Goal: Check status: Check status

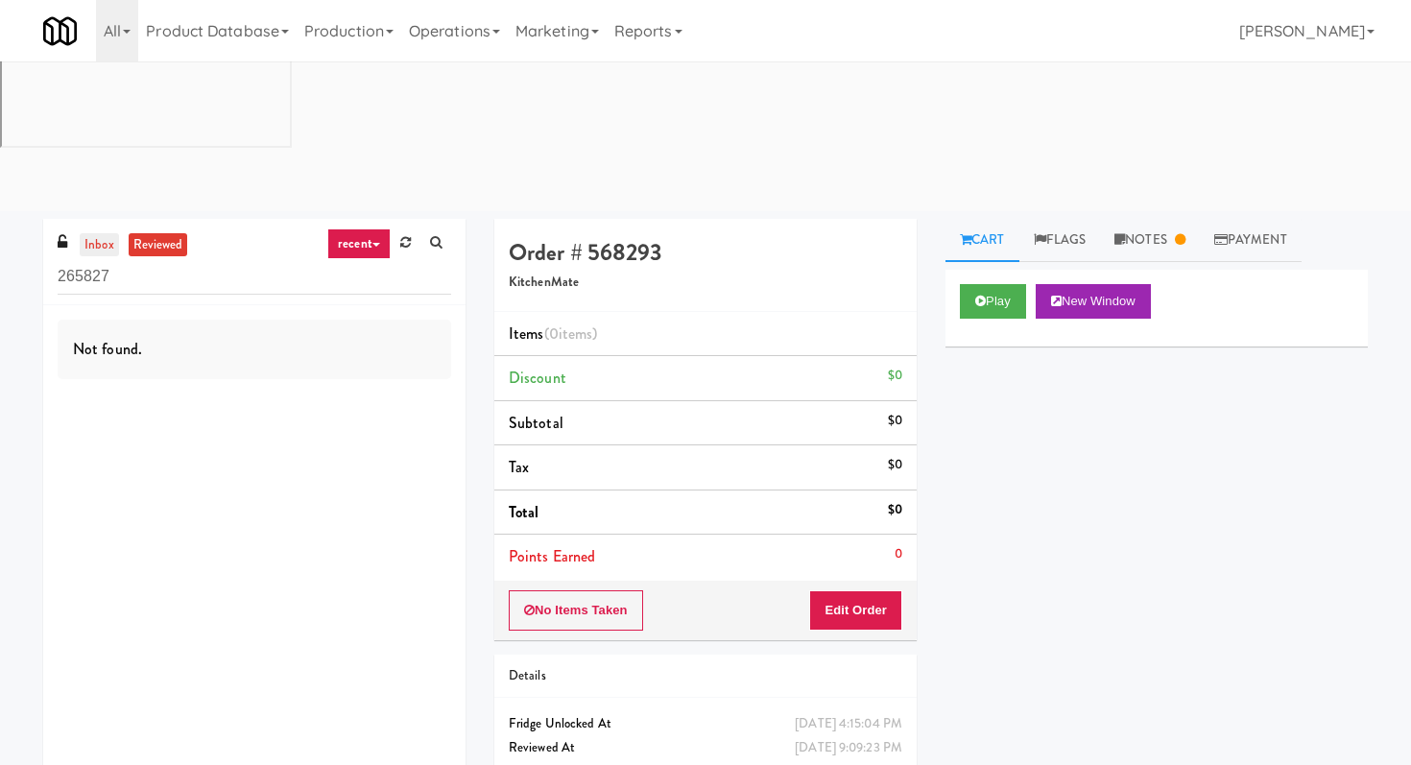
click at [107, 233] on link "inbox" at bounding box center [99, 245] width 39 height 24
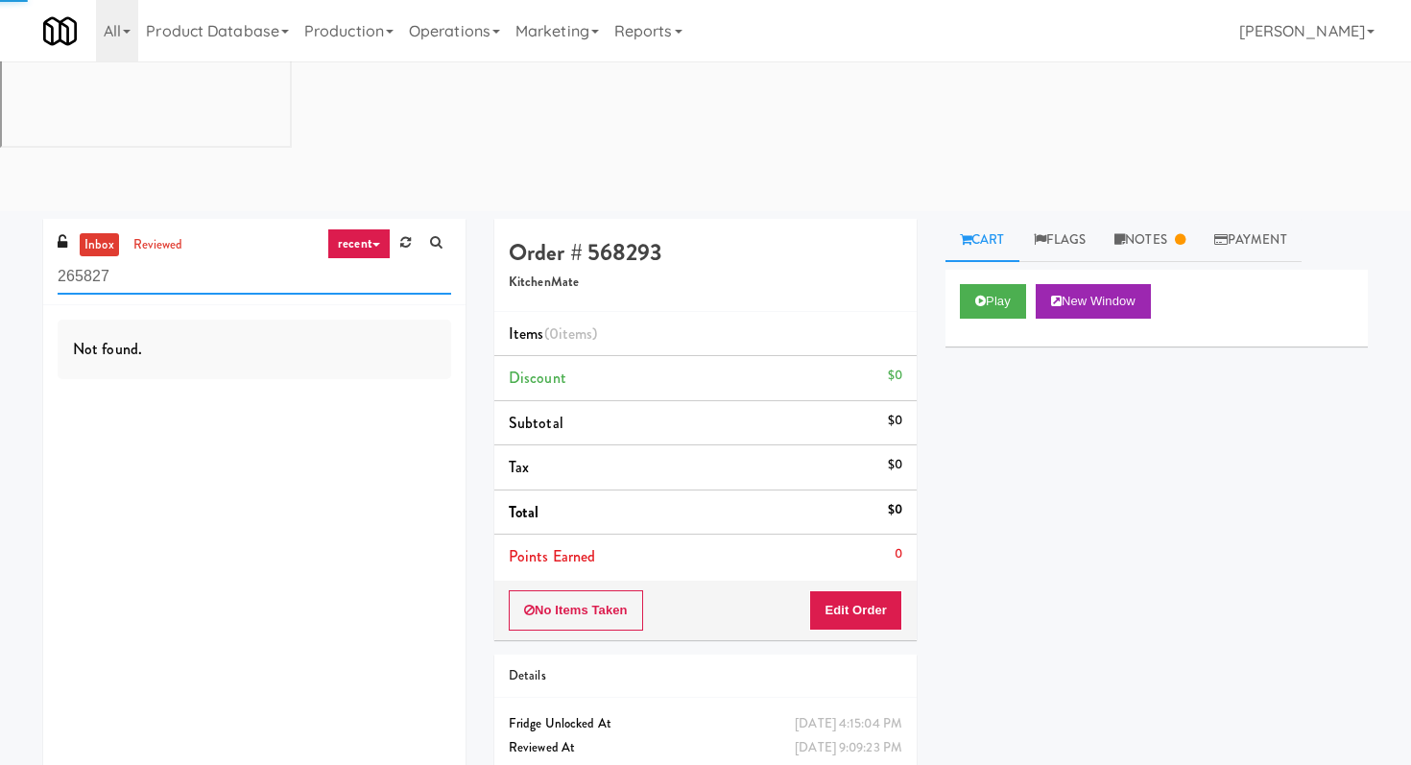
click at [108, 259] on input "265827" at bounding box center [255, 277] width 394 height 36
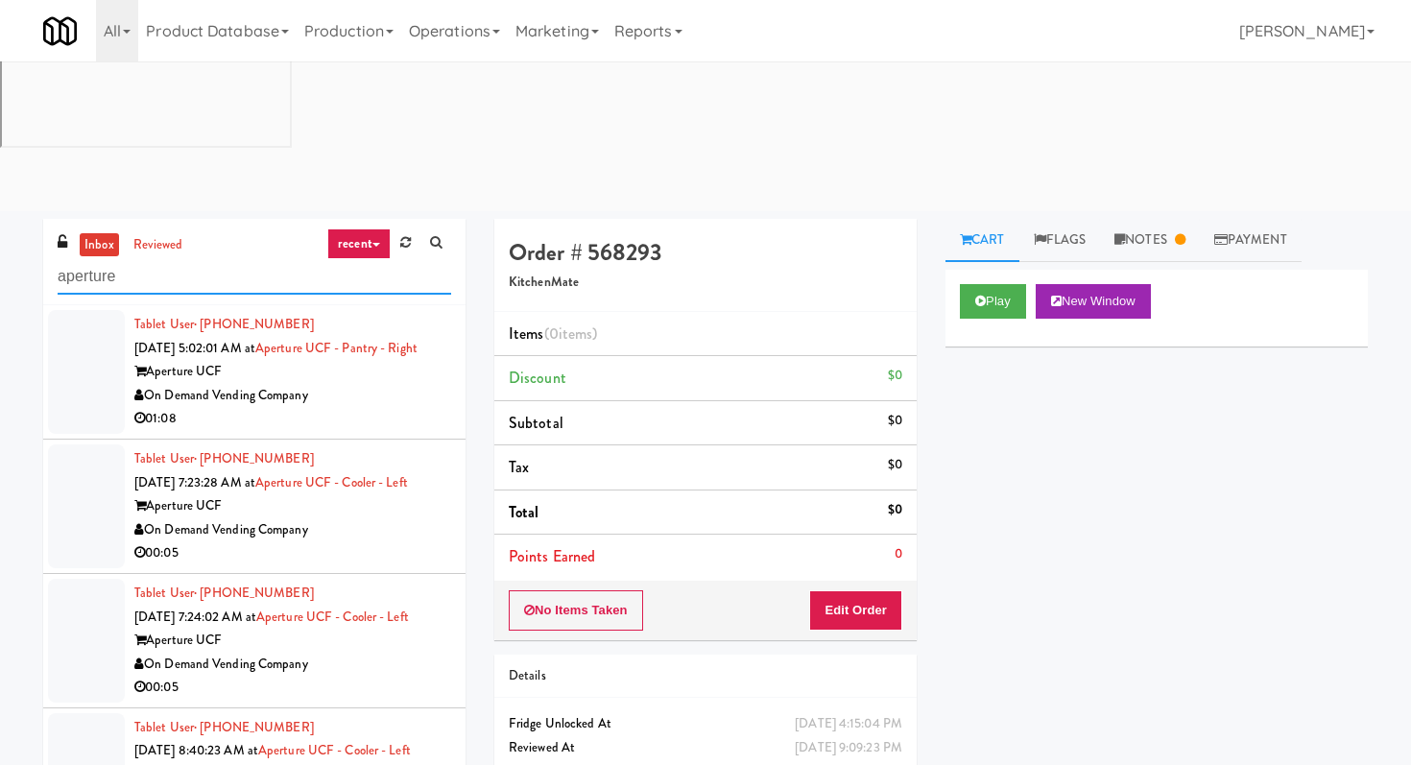
type input "aperture"
click at [360, 407] on div "01:08" at bounding box center [292, 419] width 317 height 24
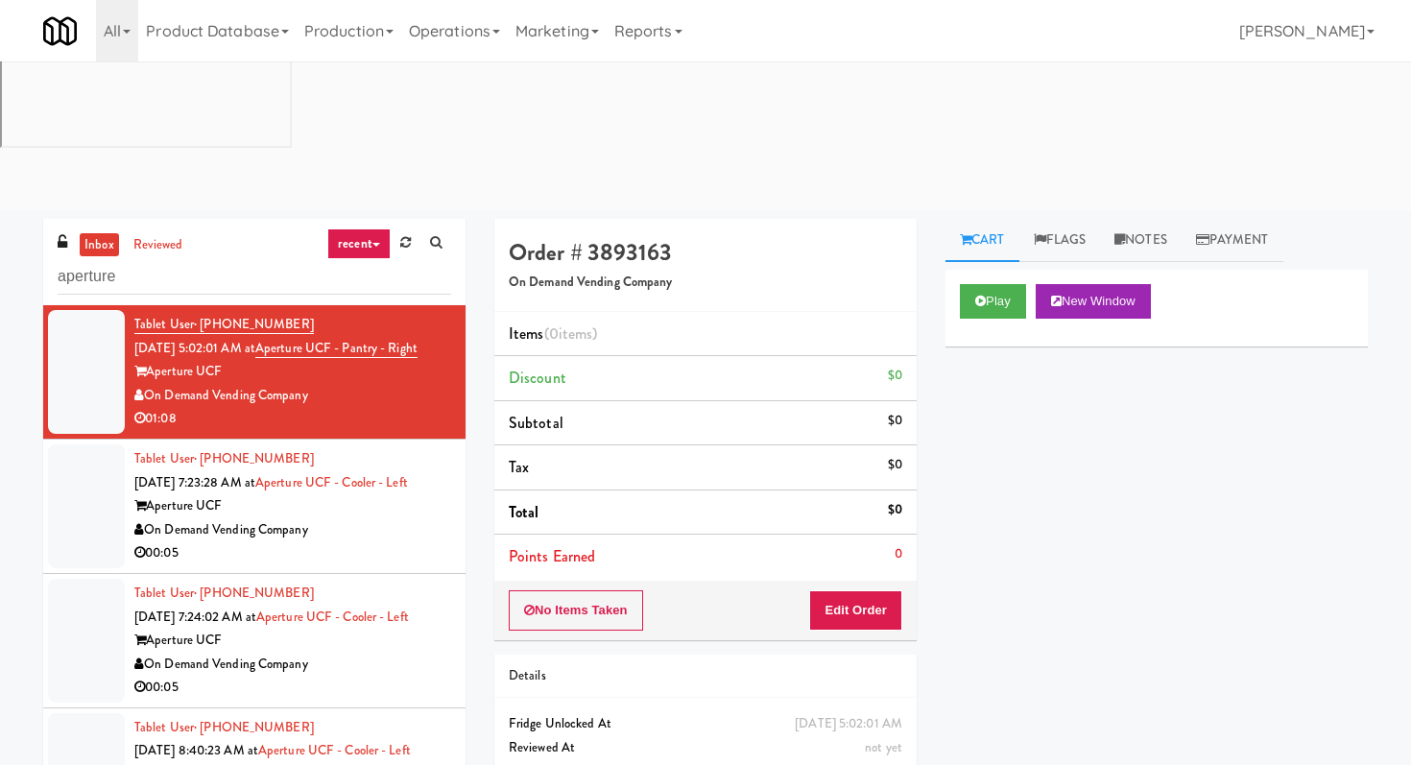
click at [363, 541] on div "00:05" at bounding box center [292, 553] width 317 height 24
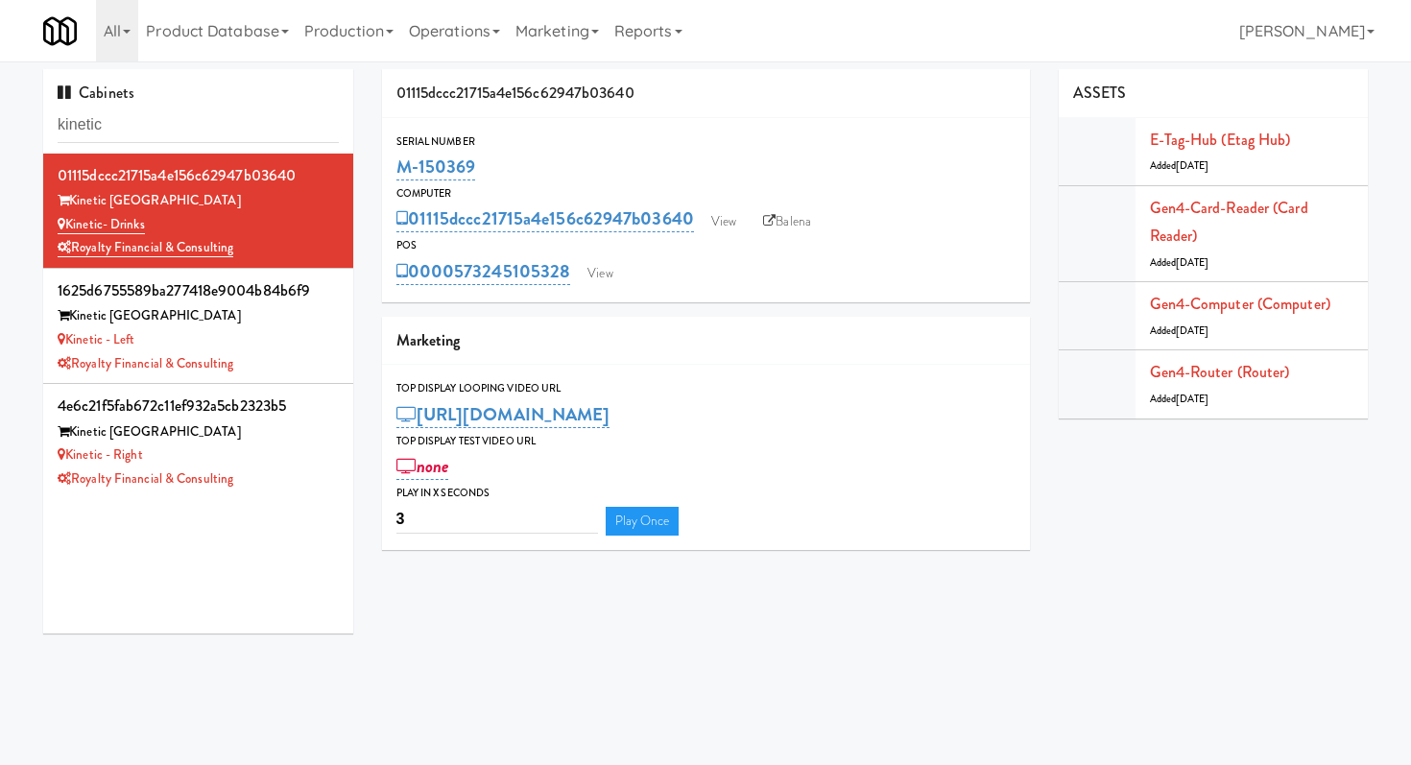
click at [167, 111] on input "kinetic" at bounding box center [198, 126] width 281 height 36
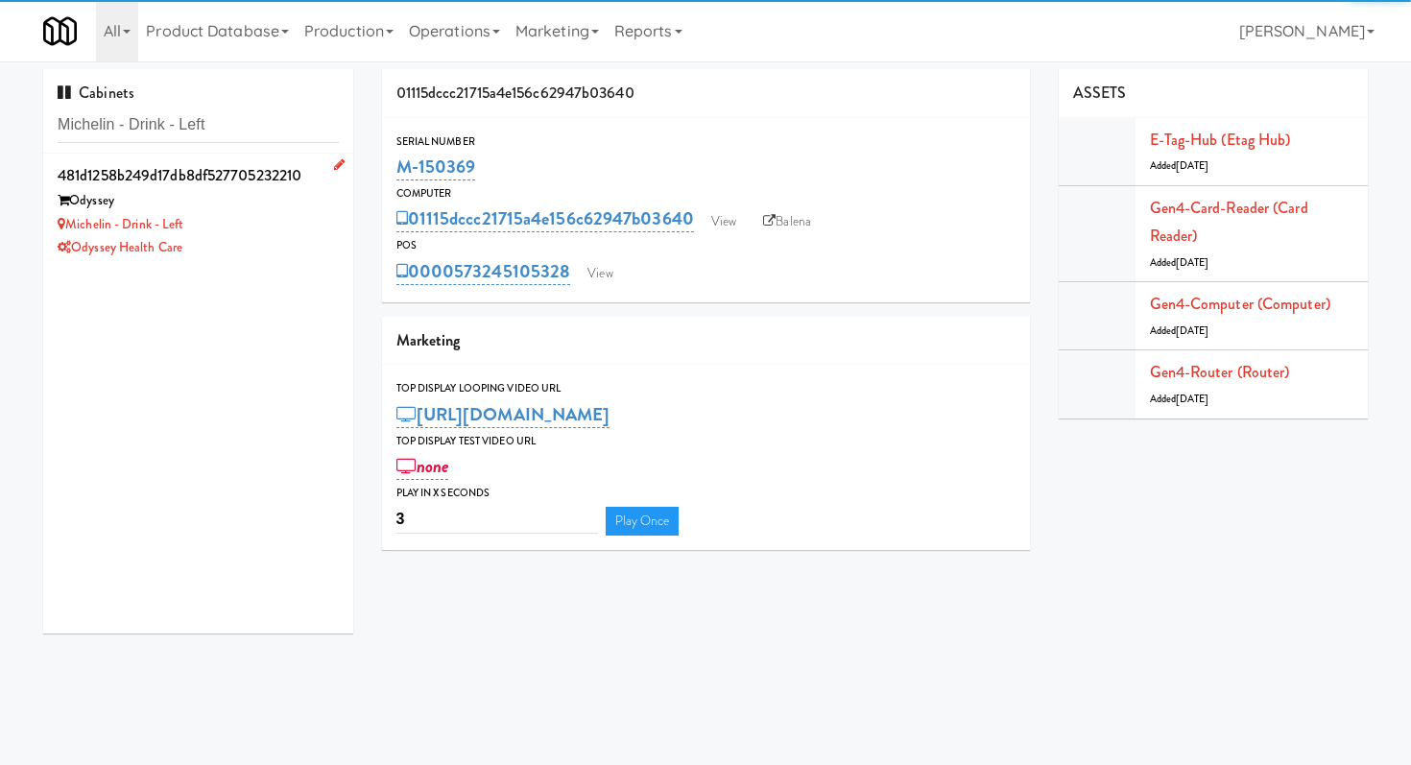
type input "Michelin - Drink - Left"
click at [263, 200] on div "Odyssey" at bounding box center [198, 201] width 281 height 24
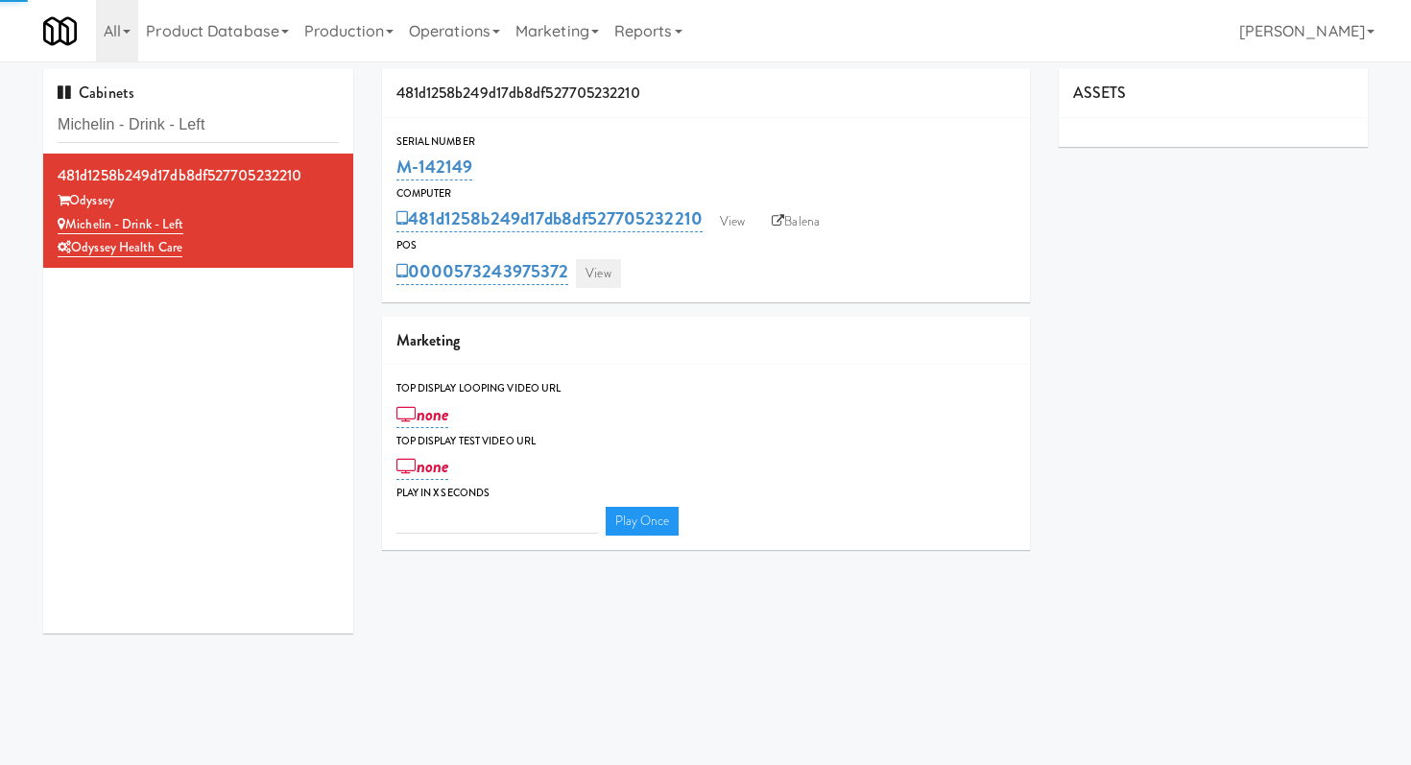
type input "3"
click at [609, 275] on link "View" at bounding box center [598, 273] width 44 height 29
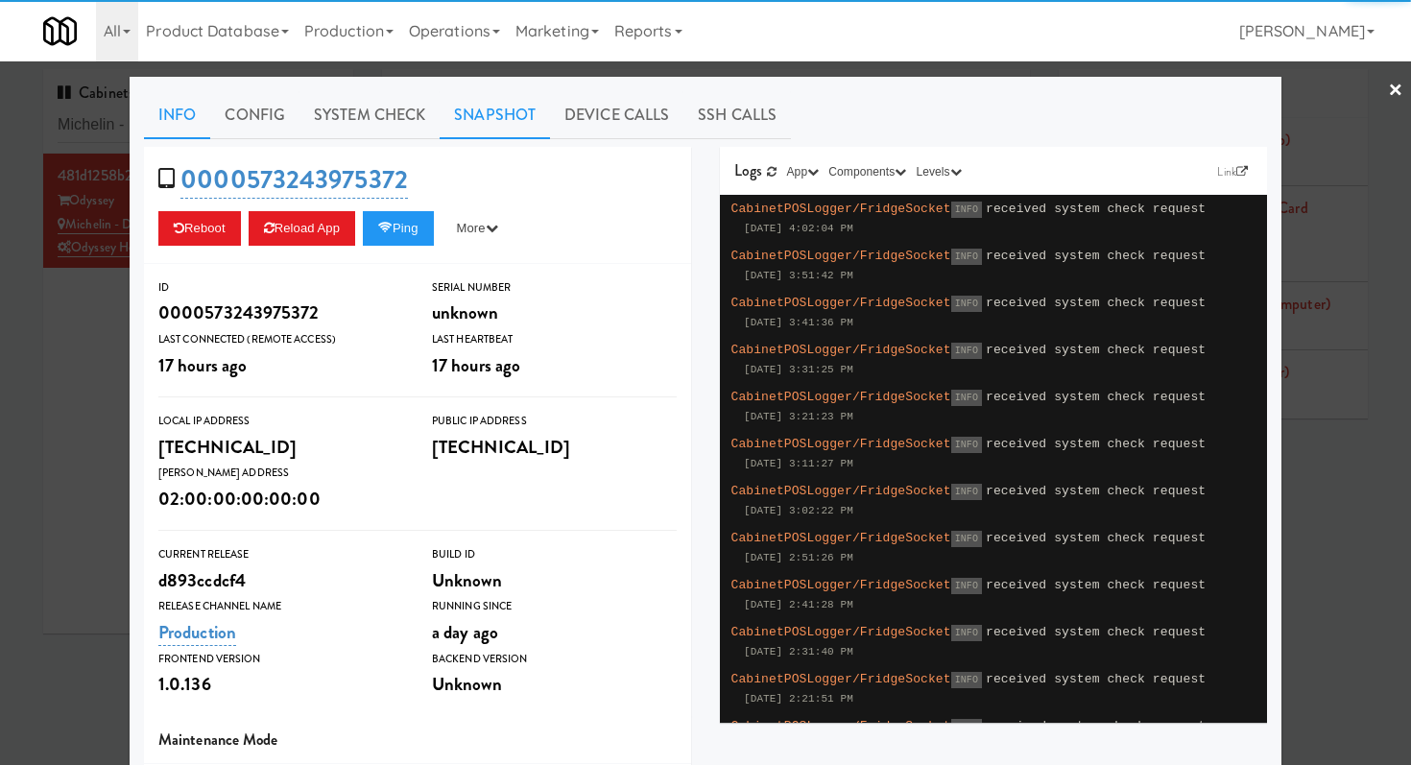
click at [522, 119] on link "Snapshot" at bounding box center [495, 115] width 110 height 48
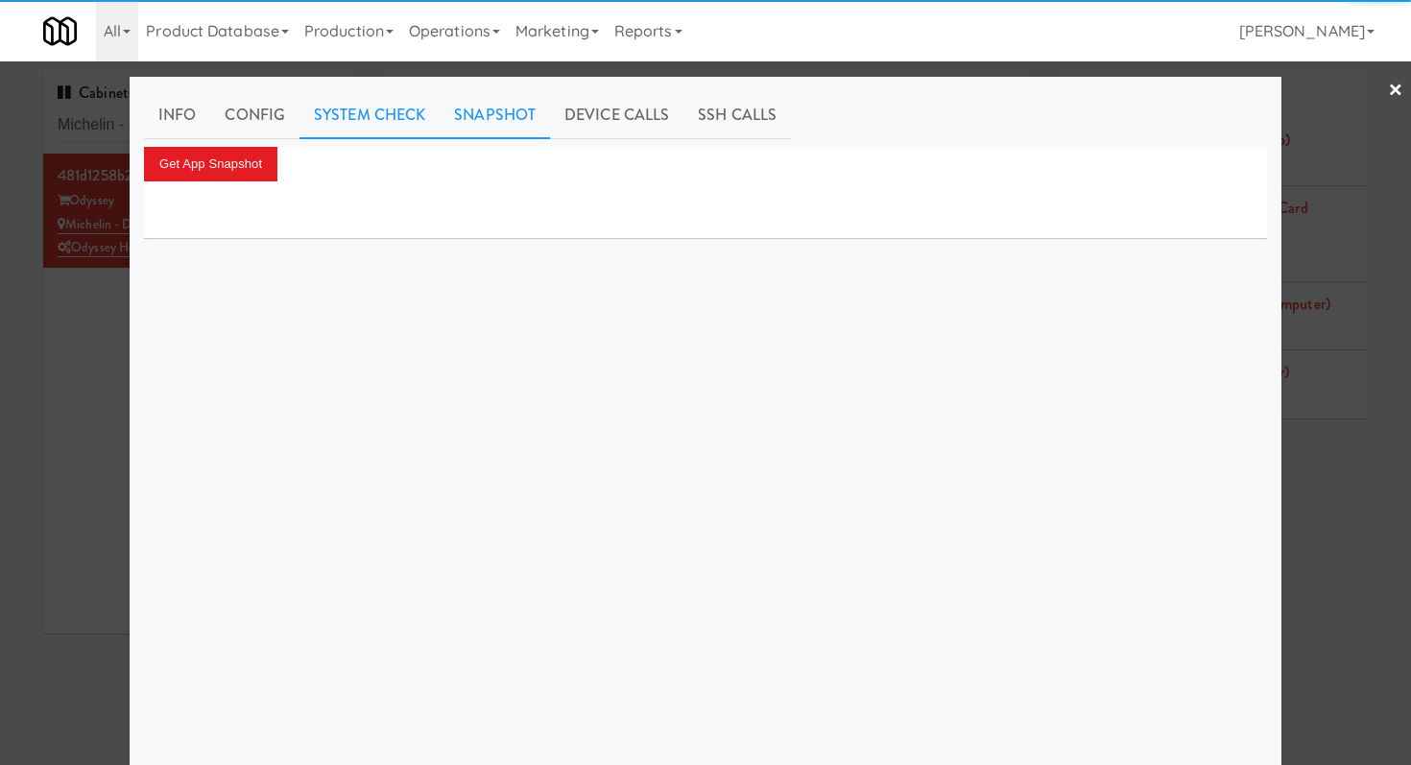
click at [405, 130] on link "System Check" at bounding box center [369, 115] width 140 height 48
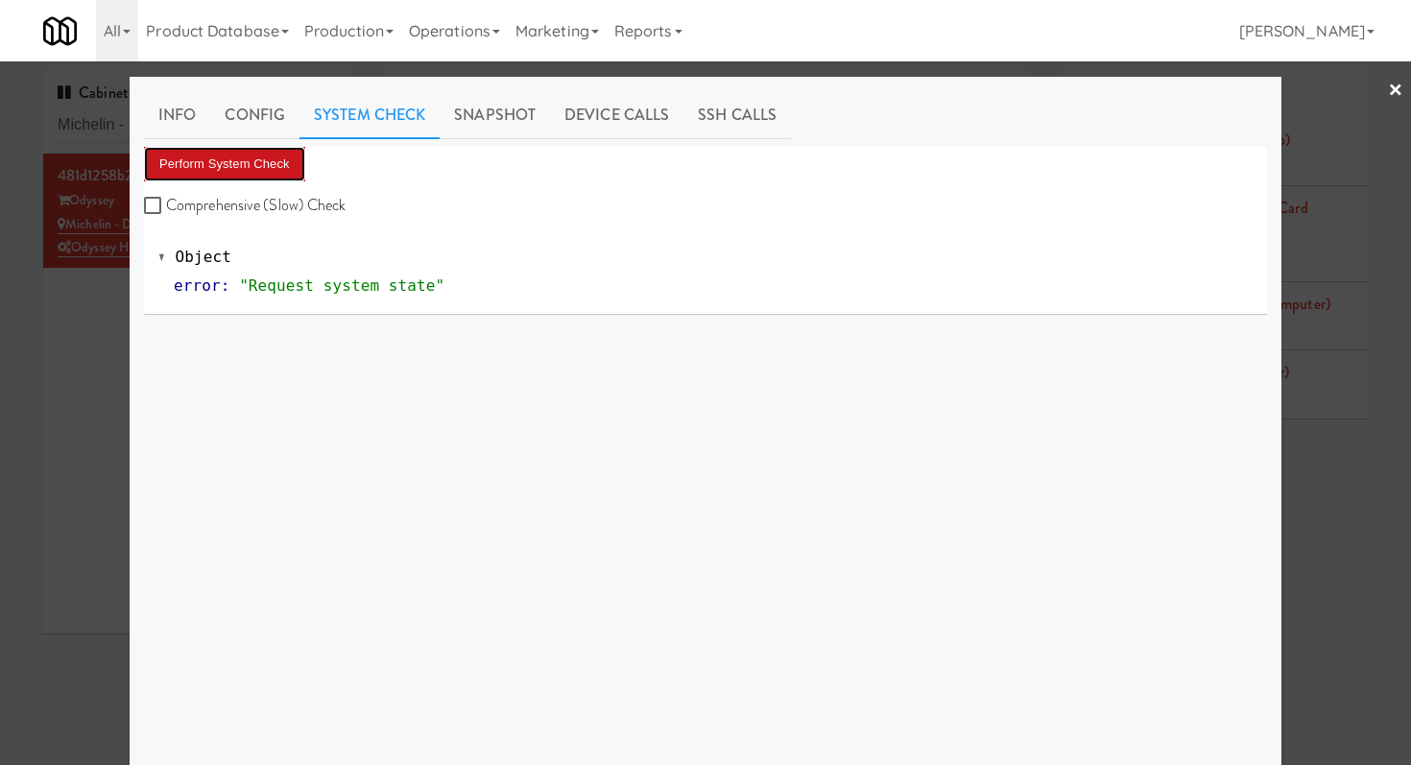
click at [264, 165] on button "Perform System Check" at bounding box center [224, 164] width 161 height 35
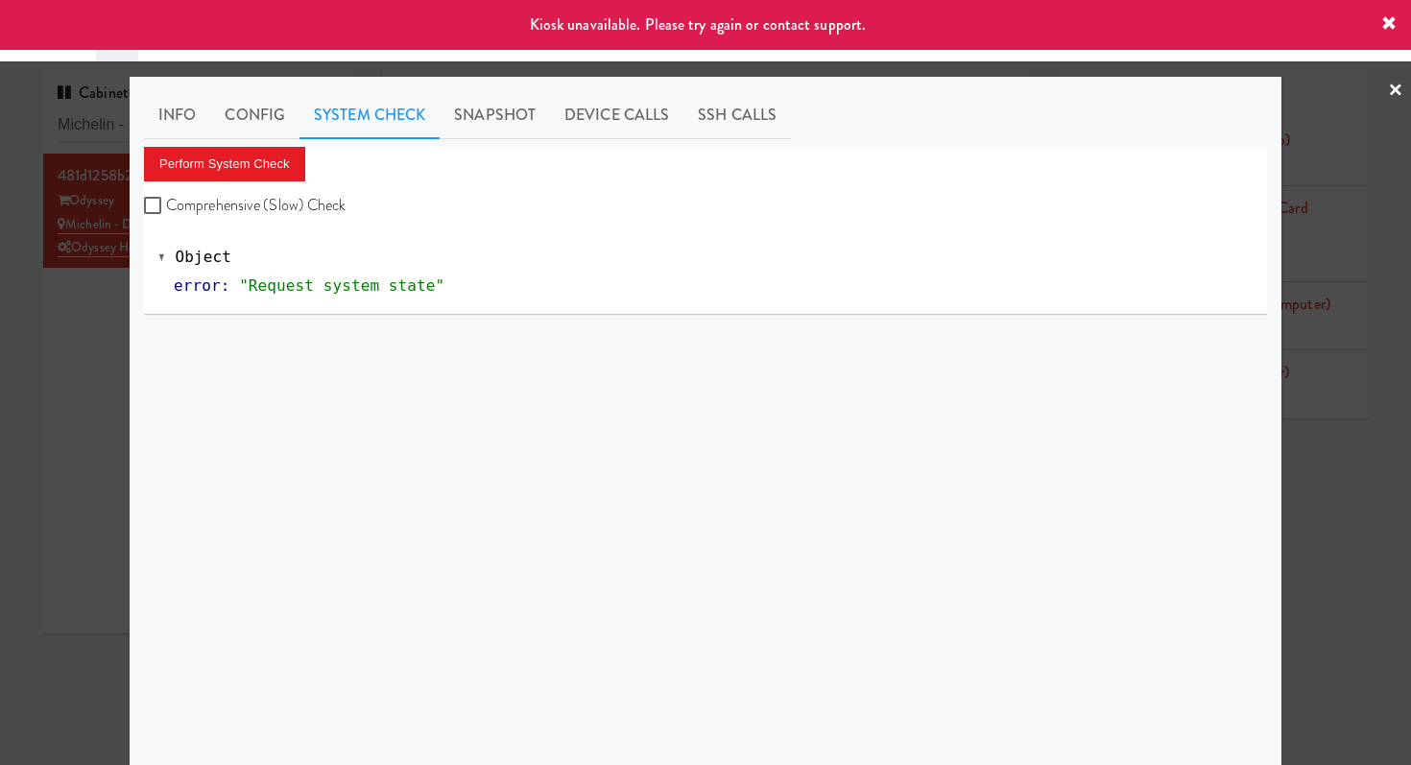
click at [96, 324] on div at bounding box center [705, 382] width 1411 height 765
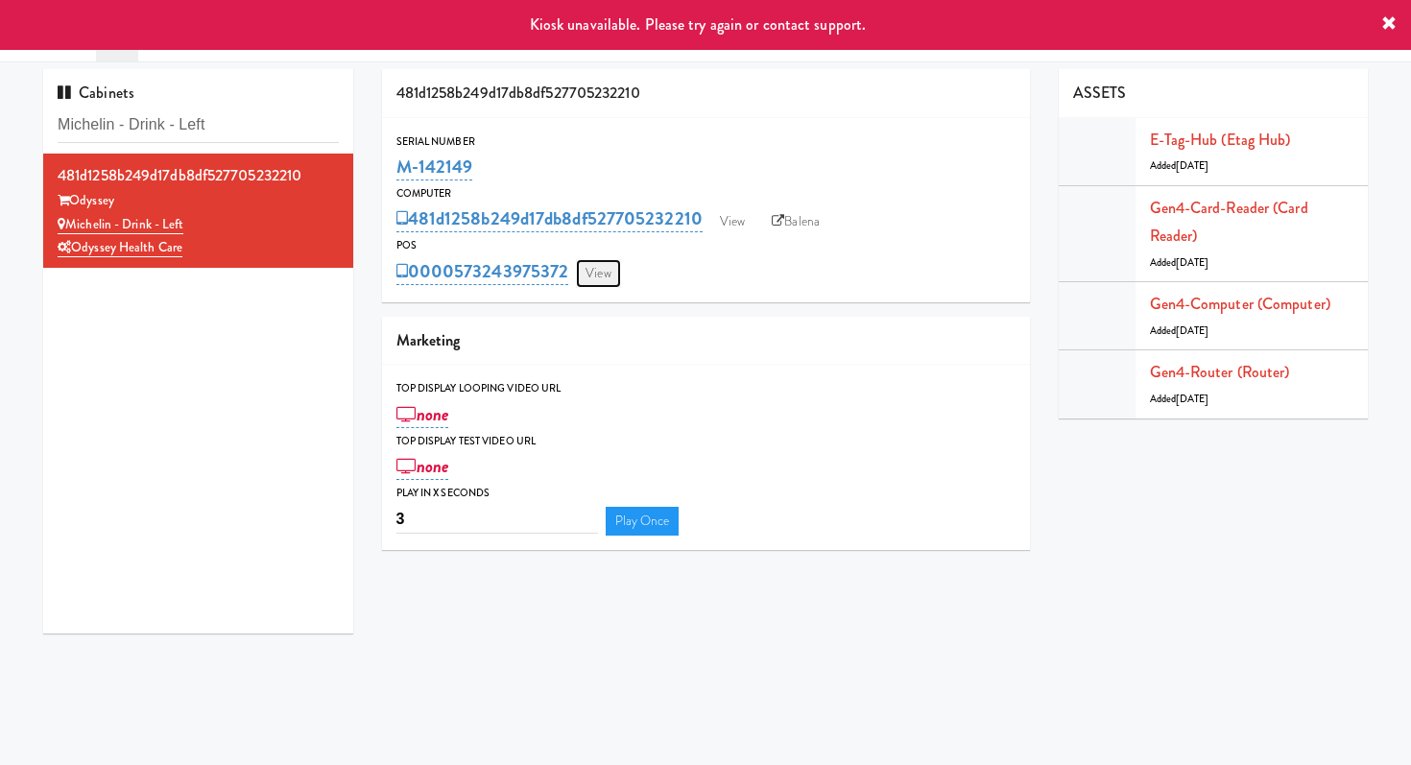
click at [599, 266] on link "View" at bounding box center [598, 273] width 44 height 29
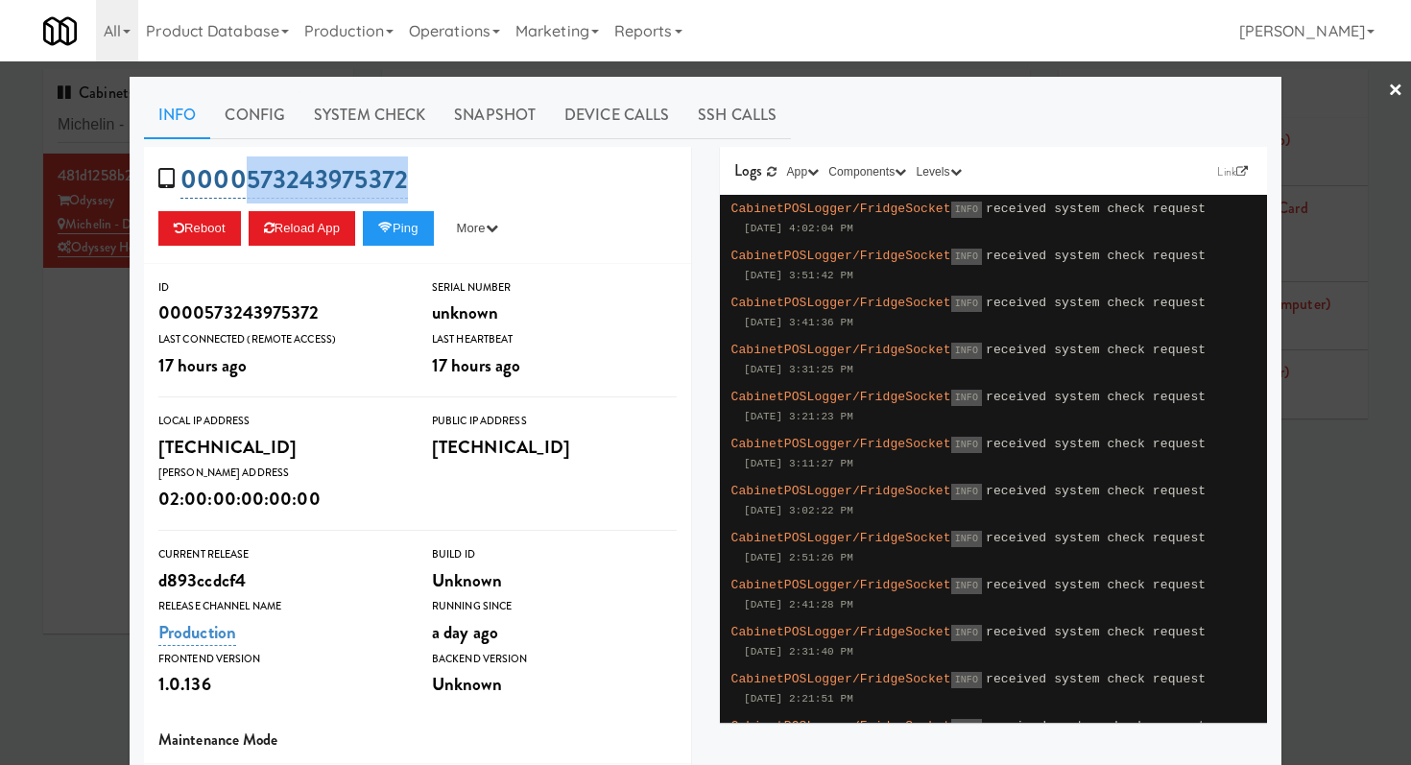
drag, startPoint x: 430, startPoint y: 183, endPoint x: 249, endPoint y: 186, distance: 181.4
click at [249, 186] on div "0000573243975372 Reboot Reload App Ping More Ping Server Restart Server Force R…" at bounding box center [417, 205] width 547 height 117
copy link "573243975372"
click at [86, 332] on div at bounding box center [705, 382] width 1411 height 765
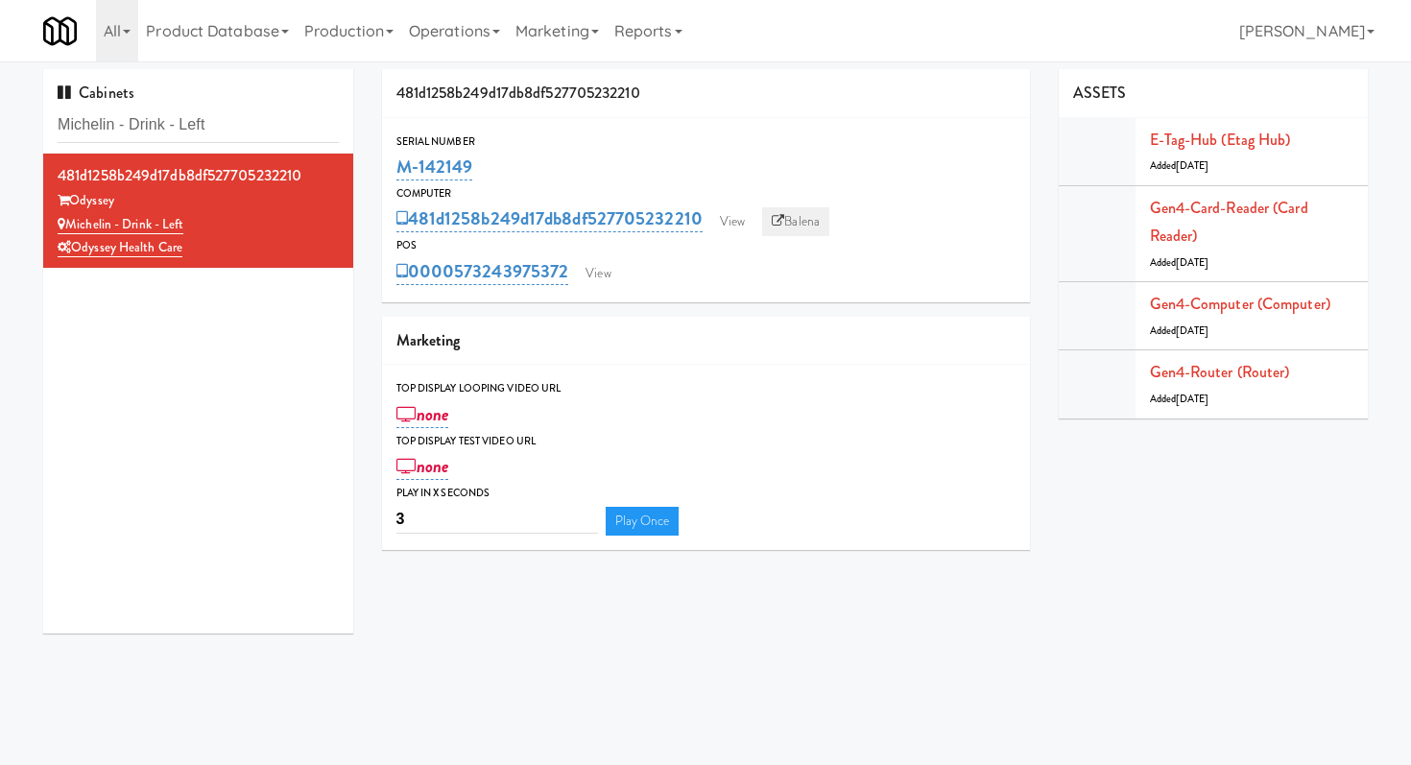
click at [784, 219] on link "Balena" at bounding box center [795, 221] width 67 height 29
